Goal: Transaction & Acquisition: Purchase product/service

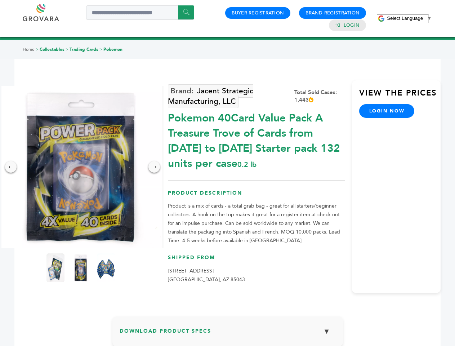
click at [410, 18] on span "Select Language" at bounding box center [405, 18] width 36 height 5
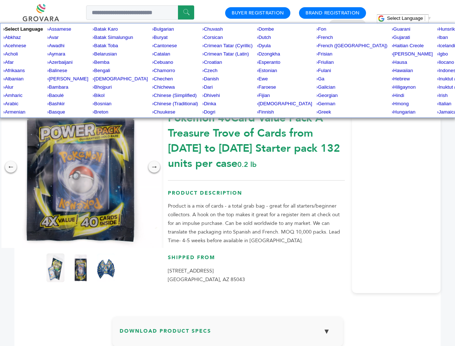
click at [81, 167] on img at bounding box center [81, 167] width 162 height 162
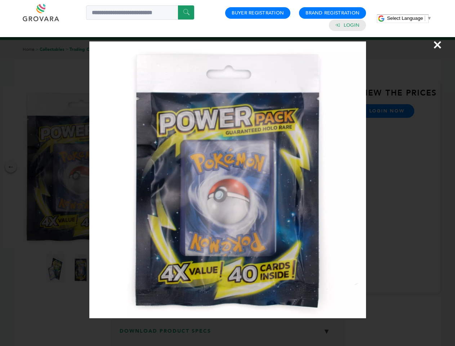
click at [11, 167] on div "×" at bounding box center [227, 173] width 455 height 346
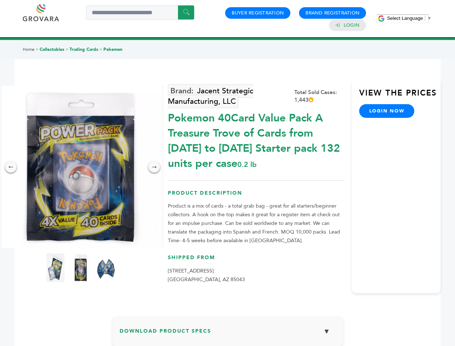
click at [154, 167] on div "→" at bounding box center [155, 167] width 12 height 12
click at [56, 268] on img at bounding box center [56, 268] width 18 height 29
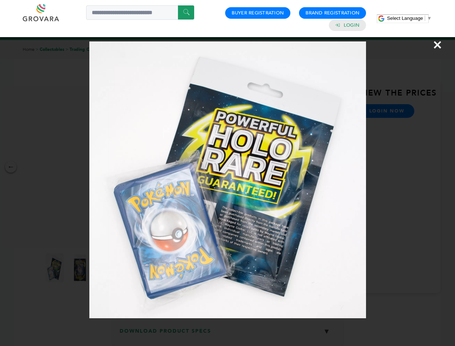
click at [81, 268] on div "×" at bounding box center [227, 173] width 455 height 346
click at [106, 268] on img at bounding box center [105, 268] width 23 height 36
click at [228, 334] on div "×" at bounding box center [227, 173] width 455 height 346
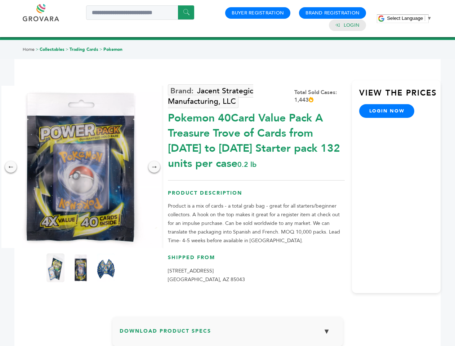
click at [410, 18] on span "Select Language" at bounding box center [405, 18] width 36 height 5
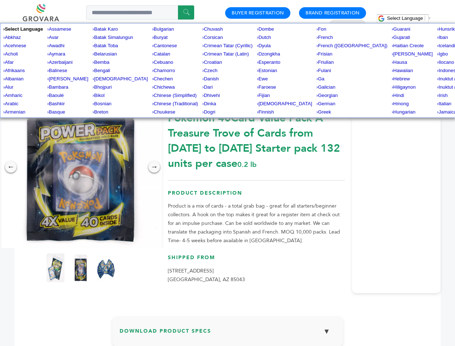
click at [81, 167] on img at bounding box center [81, 167] width 162 height 162
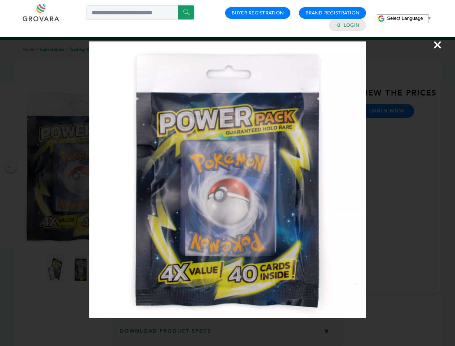
click at [11, 167] on div "×" at bounding box center [227, 173] width 455 height 346
click at [154, 167] on div "→" at bounding box center [155, 167] width 12 height 12
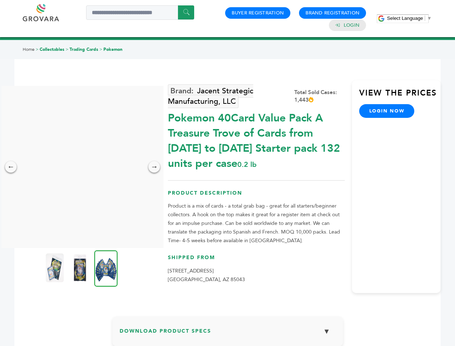
click at [56, 268] on img at bounding box center [55, 268] width 18 height 29
click at [0, 0] on div "×" at bounding box center [0, 0] width 0 height 0
click at [106, 268] on img at bounding box center [105, 268] width 23 height 36
click at [0, 0] on div "×" at bounding box center [0, 0] width 0 height 0
